Goal: Task Accomplishment & Management: Manage account settings

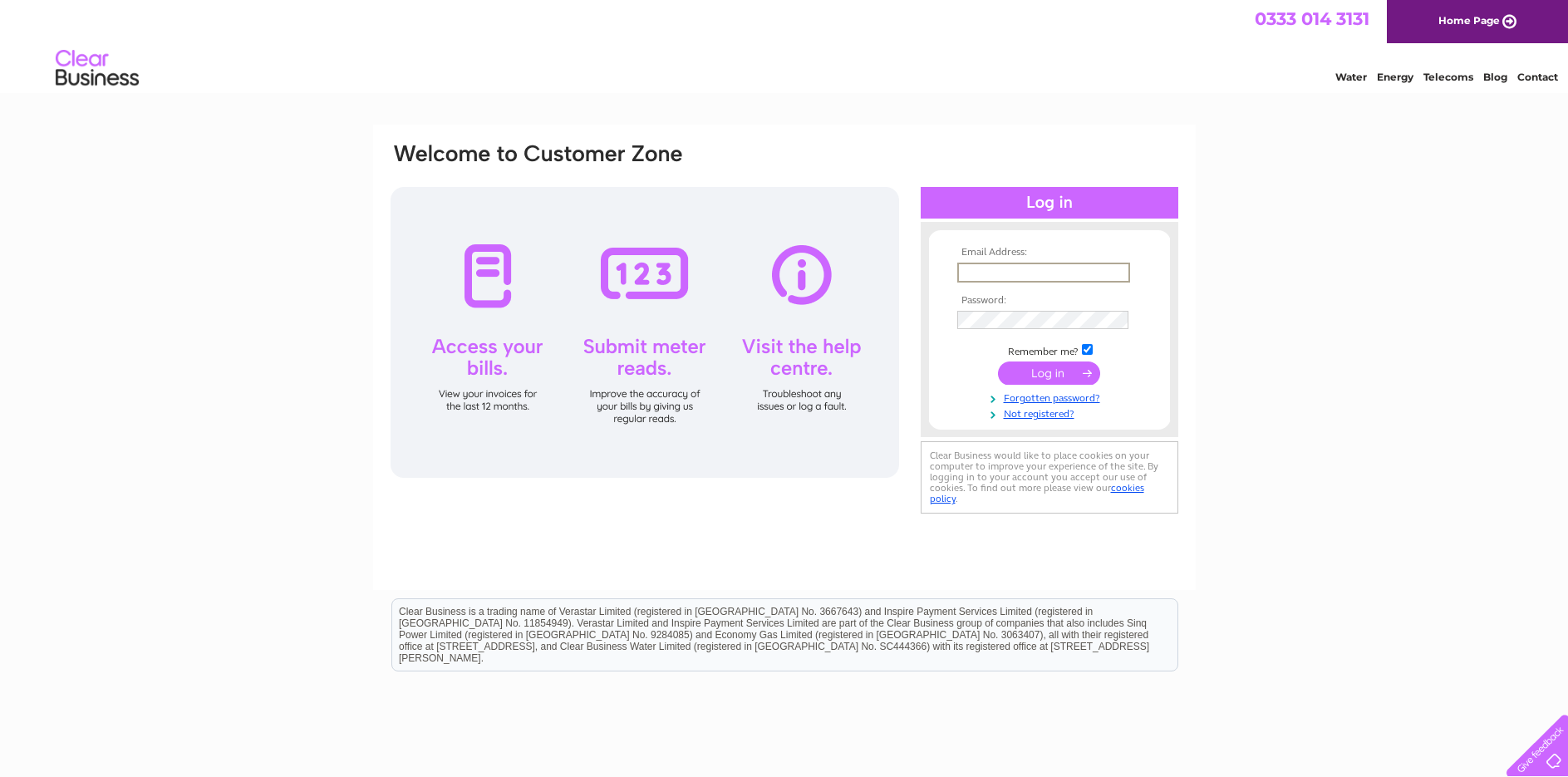
click at [984, 272] on input "text" at bounding box center [1044, 272] width 173 height 20
type input "accounts@thelittleherbfarm.co.uk"
click at [1047, 377] on input "submit" at bounding box center [1049, 372] width 102 height 23
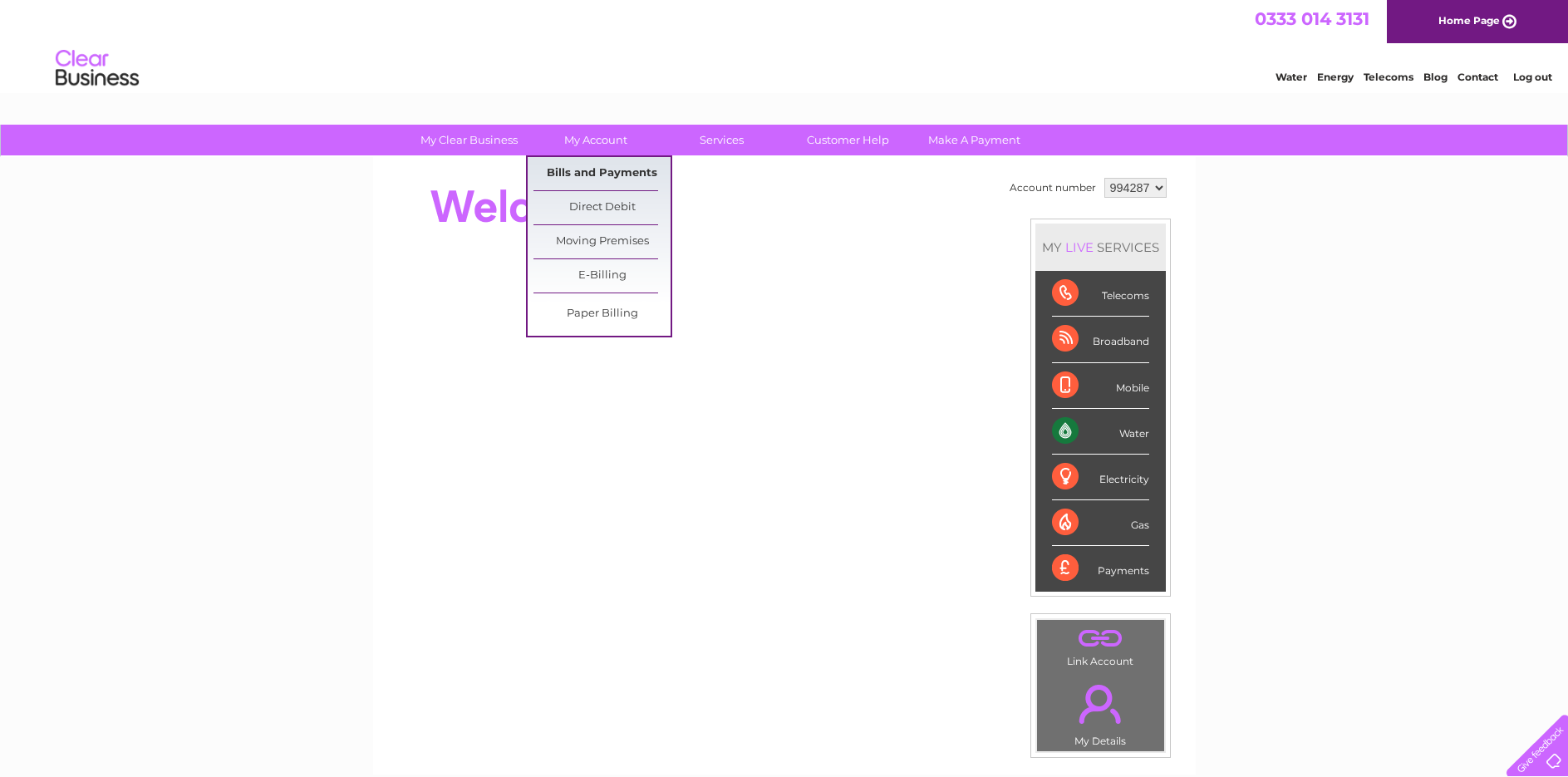
click at [589, 170] on link "Bills and Payments" at bounding box center [602, 173] width 137 height 33
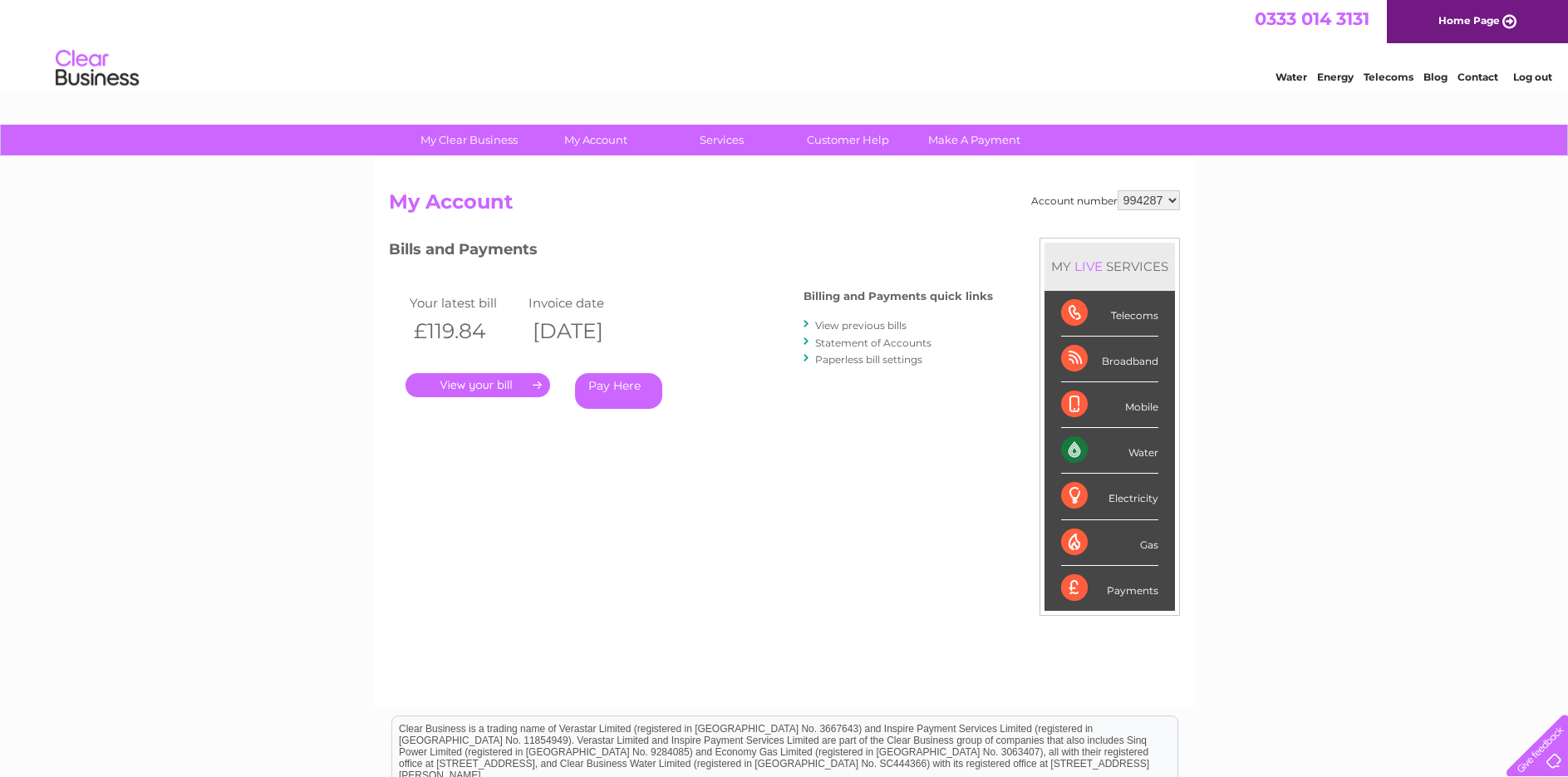
click at [470, 385] on link "." at bounding box center [477, 385] width 145 height 24
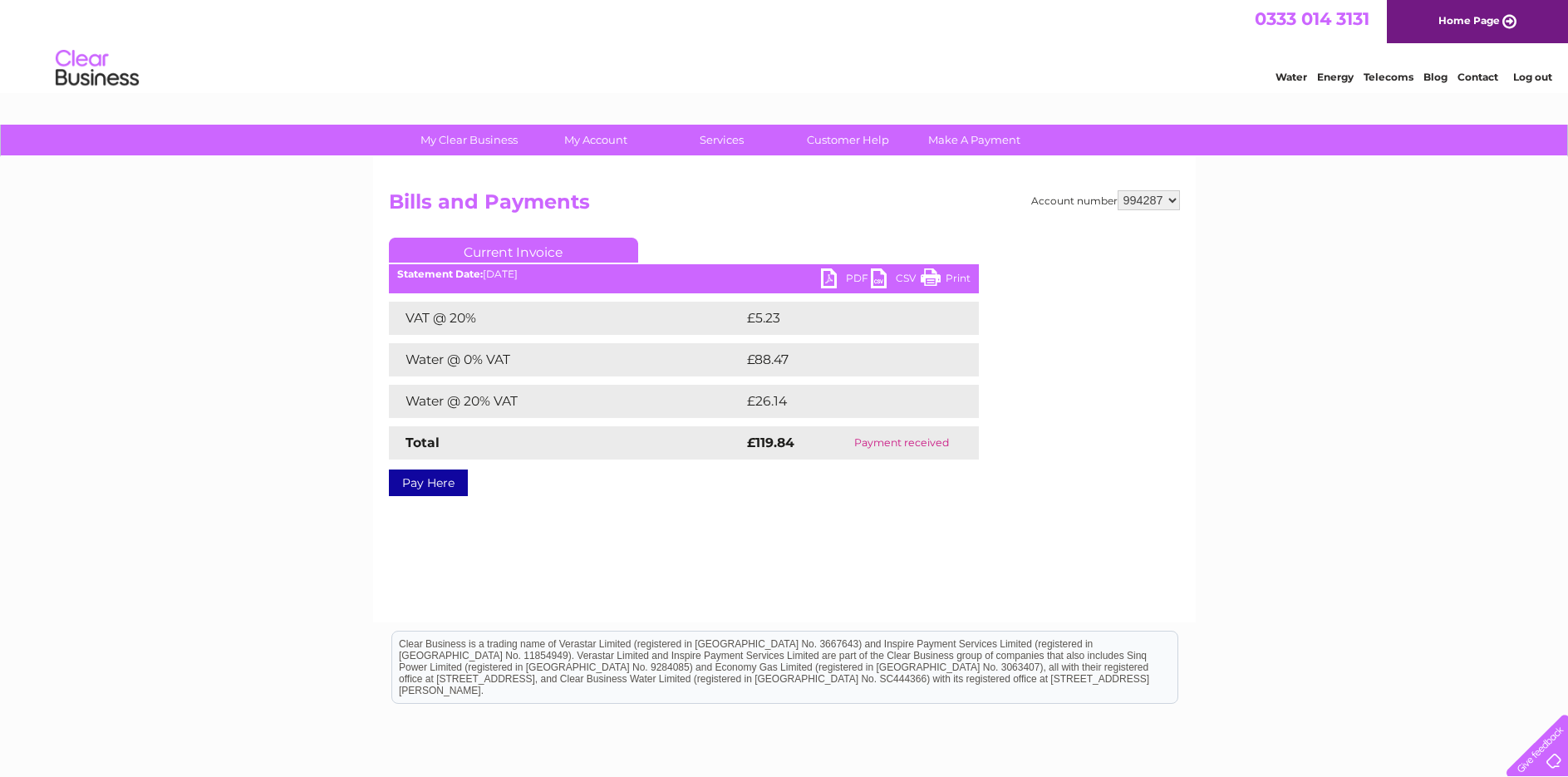
click at [841, 275] on link "PDF" at bounding box center [846, 281] width 50 height 24
click at [828, 280] on link "PDF" at bounding box center [846, 281] width 50 height 24
click at [850, 277] on link "PDF" at bounding box center [846, 281] width 50 height 24
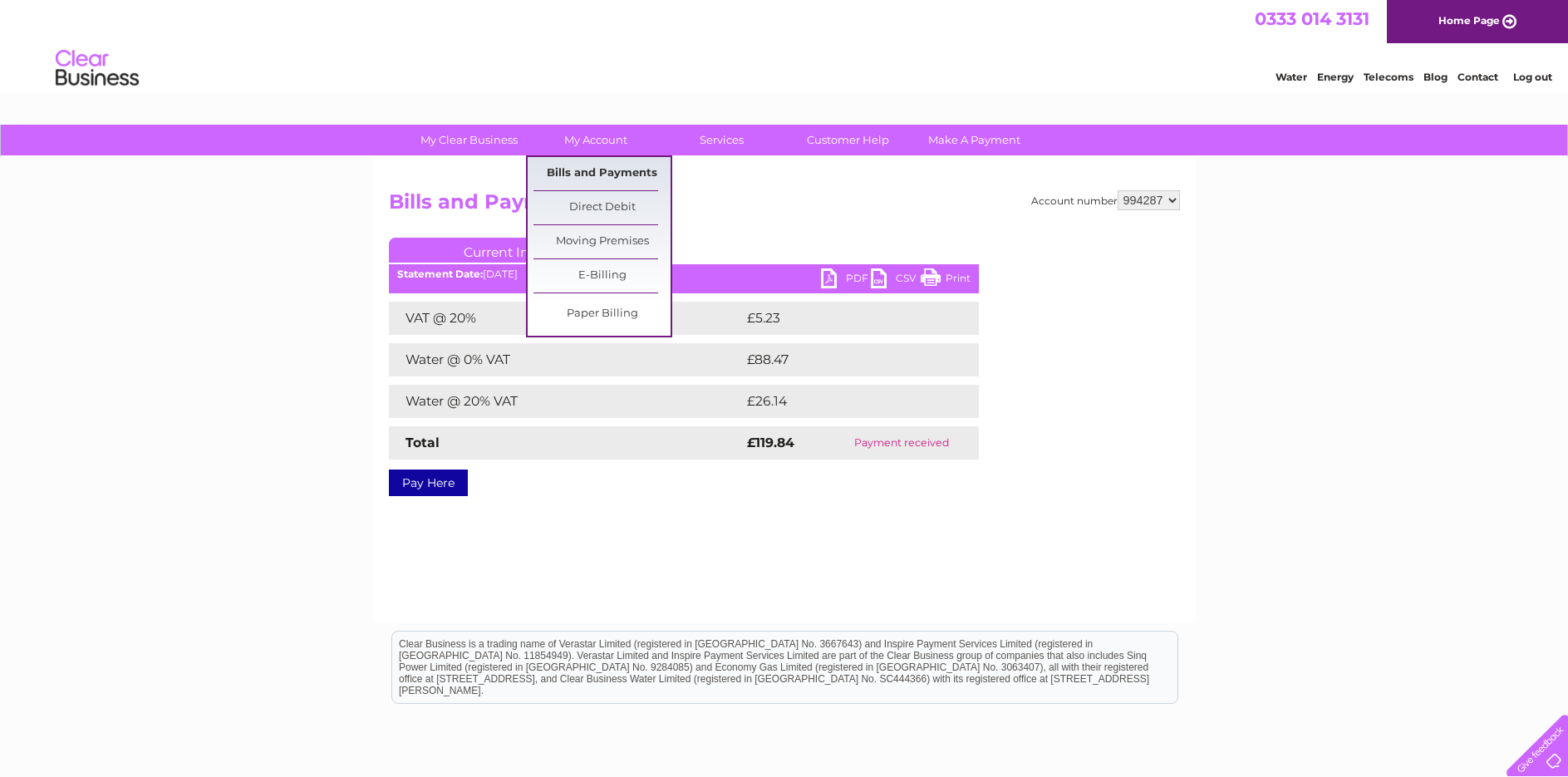
click at [588, 172] on link "Bills and Payments" at bounding box center [602, 173] width 137 height 33
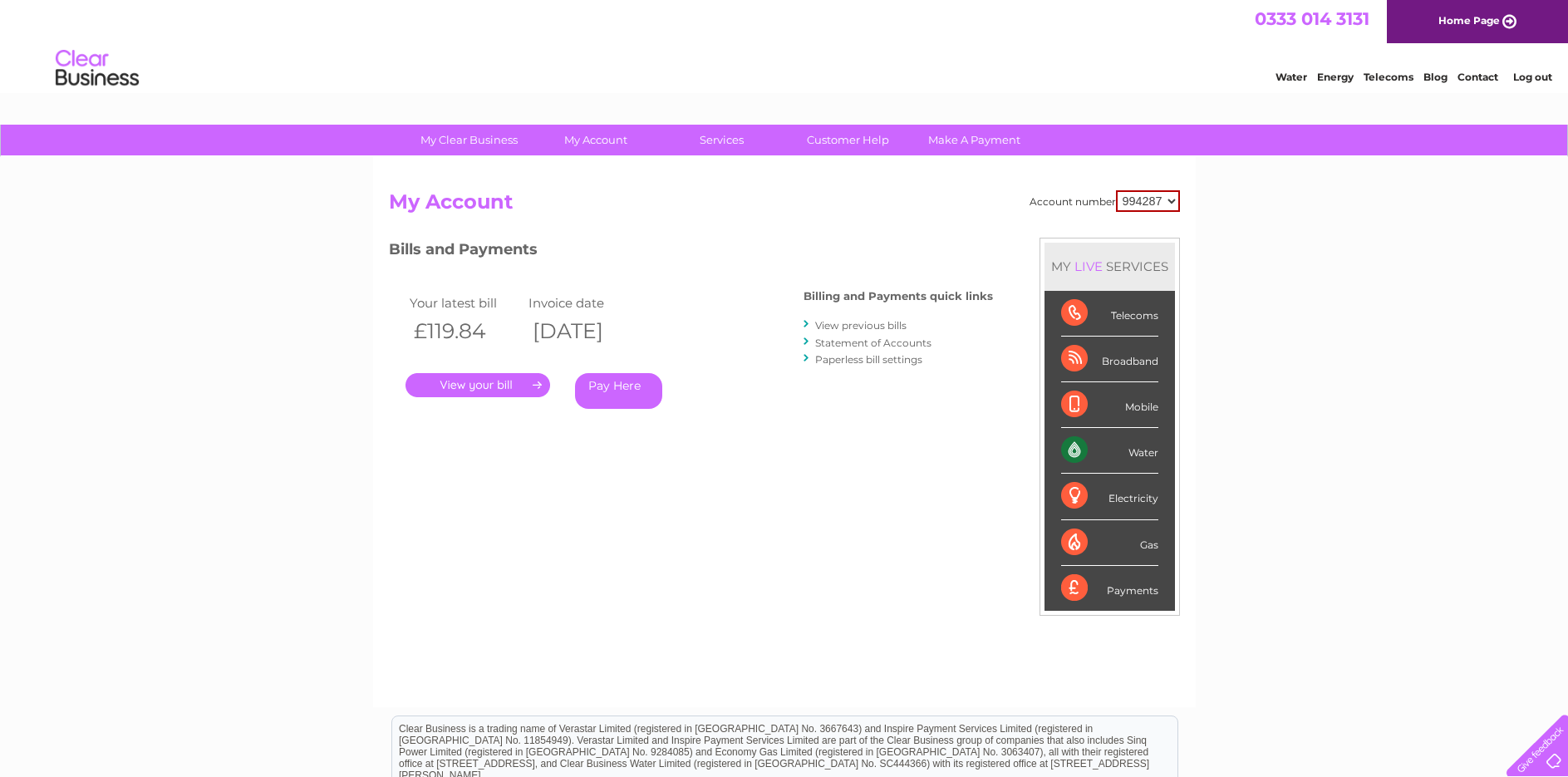
click at [861, 327] on link "View previous bills" at bounding box center [861, 326] width 92 height 12
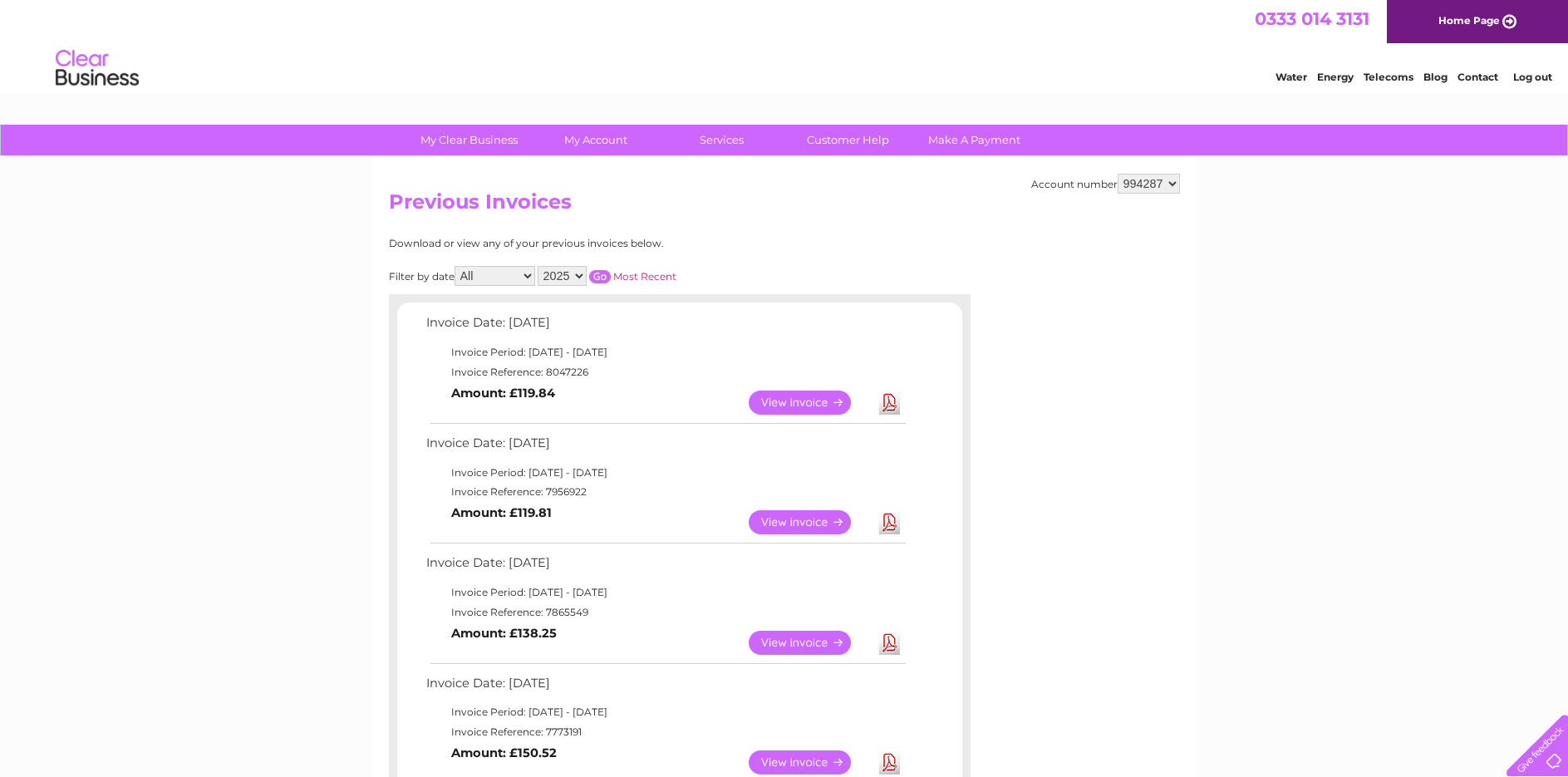
click at [784, 521] on link "View" at bounding box center [810, 522] width 122 height 24
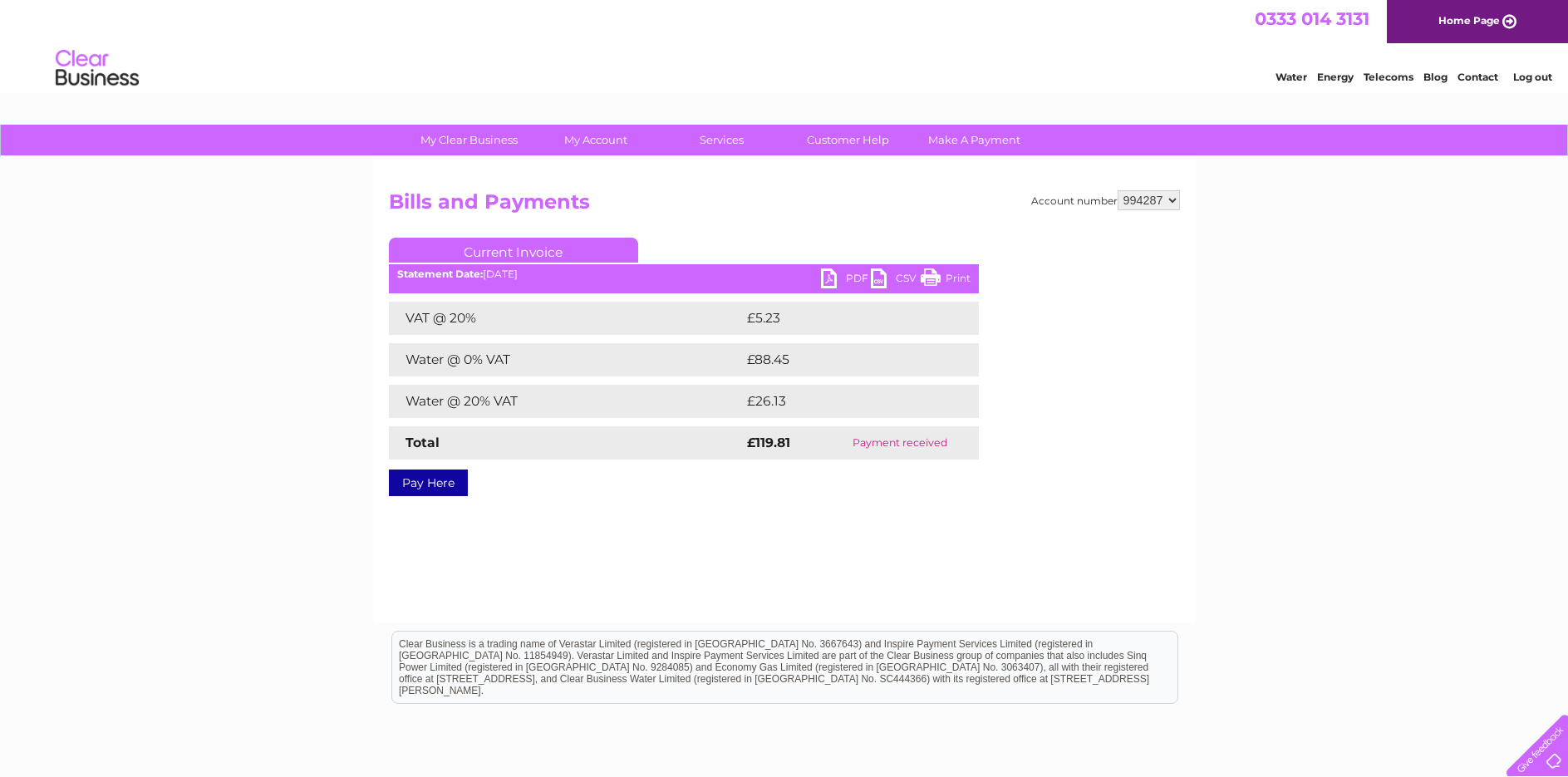
click at [855, 278] on link "PDF" at bounding box center [846, 281] width 50 height 24
click at [1525, 77] on link "Log out" at bounding box center [1533, 77] width 39 height 12
